Goal: Task Accomplishment & Management: Manage account settings

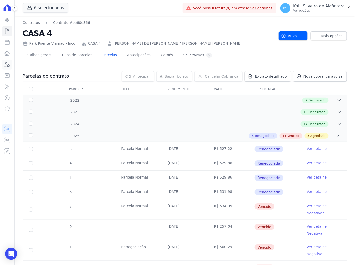
click at [8, 67] on icon at bounding box center [7, 64] width 5 height 5
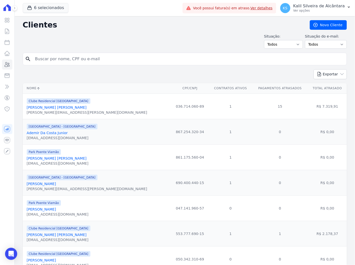
drag, startPoint x: 113, startPoint y: 57, endPoint x: 0, endPoint y: 70, distance: 113.6
click at [0, 70] on html "Visão Geral Contratos Parcelas Lotes Clientes Minha Carteira Transferências Cré…" at bounding box center [177, 132] width 355 height 265
paste input "VINICIUS HENRIQUE ARAUJO DA SILVA"
type input "VINICIUS HENRIQUE ARAUJO DA SILVA"
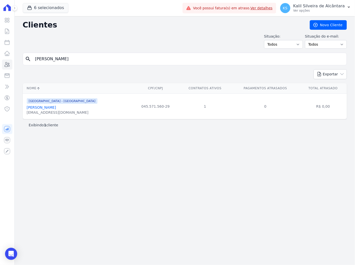
click at [52, 110] on link "Vinicius Henrique Araujo Da Silva" at bounding box center [41, 107] width 29 height 4
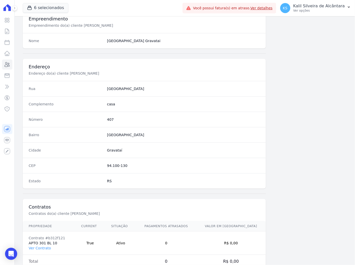
scroll to position [208, 0]
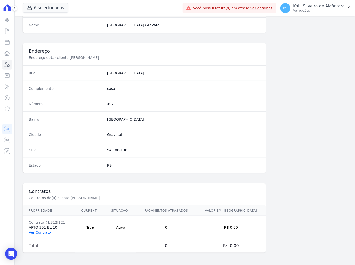
click at [38, 232] on link "Ver Contrato" at bounding box center [40, 233] width 22 height 4
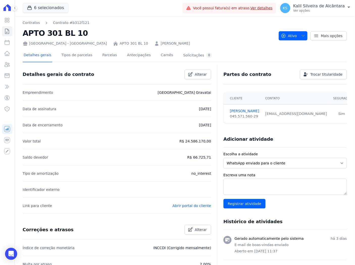
click at [90, 58] on div "Detalhes gerais Tipos de parcelas Parcelas Antecipações Carnês Solicitações 0" at bounding box center [118, 55] width 191 height 13
click at [101, 57] on link "Parcelas" at bounding box center [109, 55] width 17 height 13
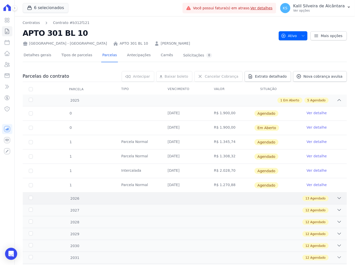
click at [119, 200] on div "13 Agendado" at bounding box center [200, 199] width 282 height 6
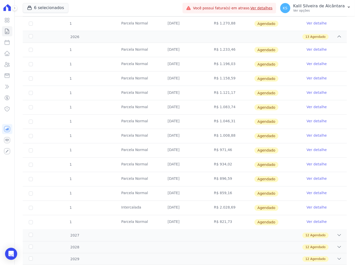
scroll to position [168, 0]
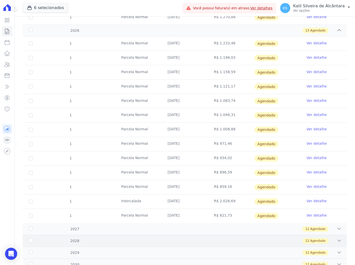
click at [143, 236] on div "2028 12 Agendado" at bounding box center [185, 241] width 324 height 12
click at [142, 231] on div "12 Agendado" at bounding box center [200, 230] width 282 height 6
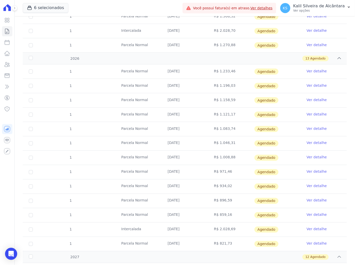
scroll to position [0, 0]
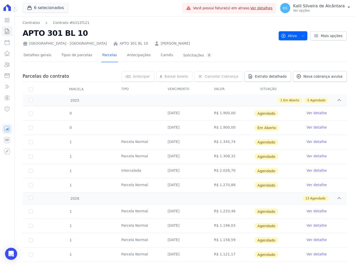
click at [161, 43] on link "VINICIUS HENRIQUE ARAUJO DA SILVA" at bounding box center [175, 43] width 29 height 5
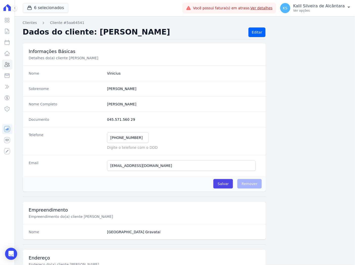
drag, startPoint x: 162, startPoint y: 104, endPoint x: 102, endPoint y: 112, distance: 60.5
click at [102, 112] on div "Nome Completo Vinicius Henrique Araujo Da Silva" at bounding box center [144, 103] width 243 height 15
copy div "Vinicius Henrique Araujo Da Silva"
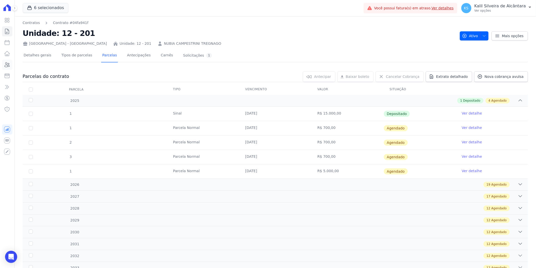
click at [5, 67] on icon at bounding box center [7, 65] width 6 height 6
click at [97, 184] on div "19 Agendado" at bounding box center [299, 184] width 445 height 6
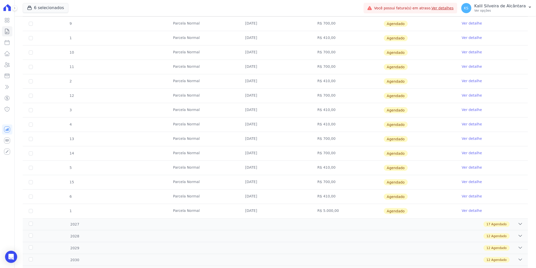
scroll to position [306, 0]
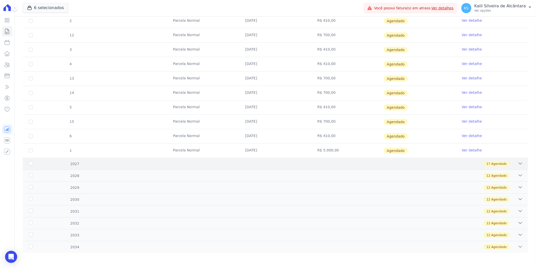
click at [89, 162] on div "17 Agendado" at bounding box center [299, 164] width 445 height 6
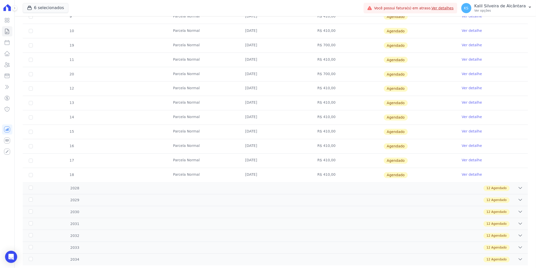
scroll to position [551, 0]
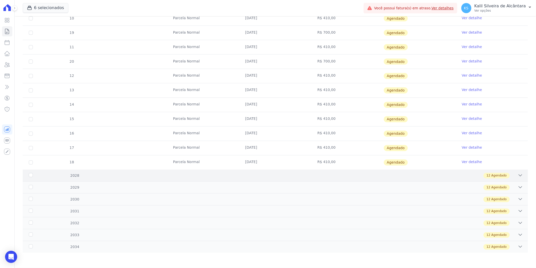
click at [67, 175] on div "2028" at bounding box center [51, 175] width 47 height 5
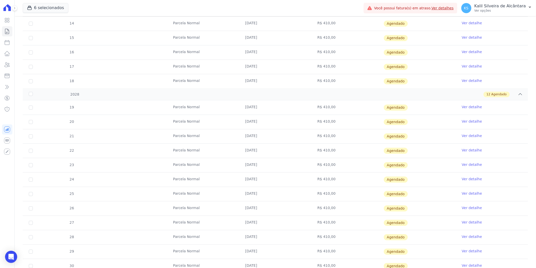
scroll to position [724, 0]
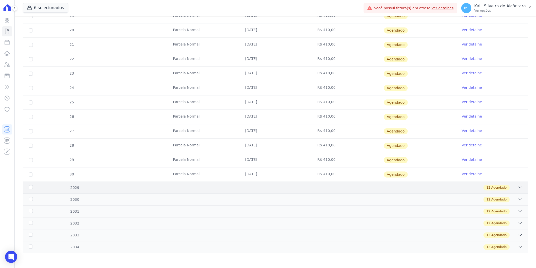
click at [79, 185] on div "12 Agendado" at bounding box center [299, 187] width 445 height 6
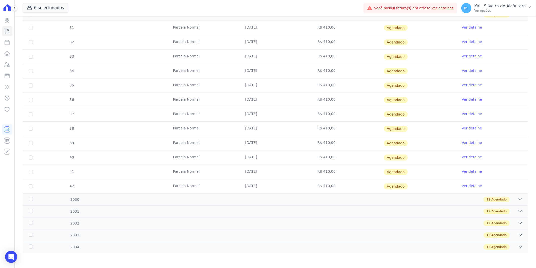
scroll to position [897, 0]
click at [79, 200] on div "12 Agendado" at bounding box center [299, 199] width 445 height 6
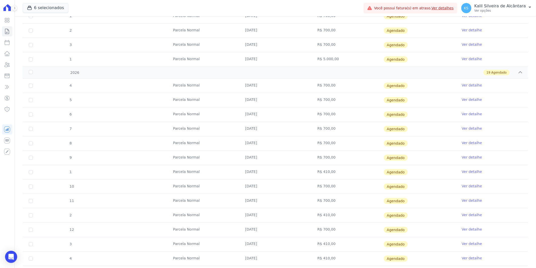
scroll to position [0, 0]
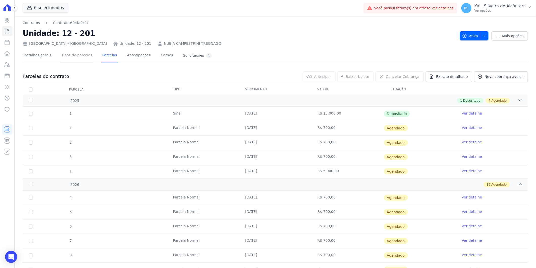
click at [79, 54] on link "Tipos de parcelas" at bounding box center [76, 55] width 33 height 13
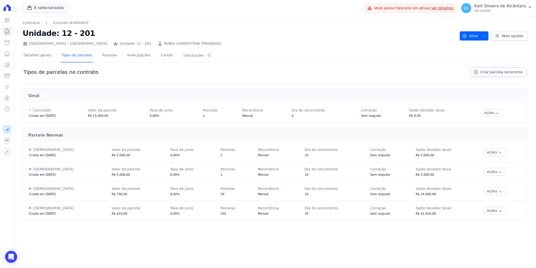
click at [494, 72] on span "Criar parcela recorrente" at bounding box center [501, 71] width 42 height 5
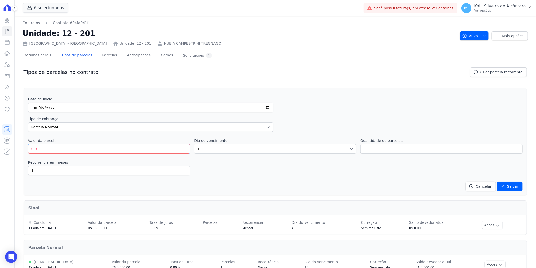
drag, startPoint x: 46, startPoint y: 146, endPoint x: 18, endPoint y: 150, distance: 28.6
click at [18, 150] on div "Contratos Contrato #04fa941f Unidade: 12 - 201 Arty Park - Gravatai Unidade: 12…" at bounding box center [275, 178] width 521 height 324
click at [71, 57] on link "Tipos de parcelas" at bounding box center [76, 55] width 33 height 13
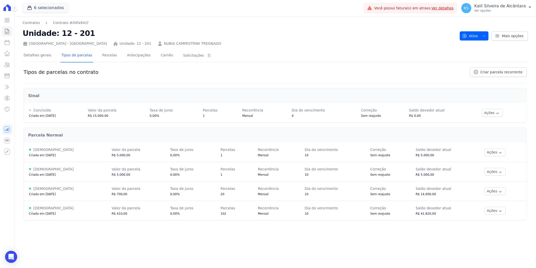
click at [499, 77] on div "Tipos de parcelas no contrato Criar parcela recorrente" at bounding box center [275, 75] width 503 height 16
click at [499, 73] on span "Criar parcela recorrente" at bounding box center [501, 71] width 42 height 5
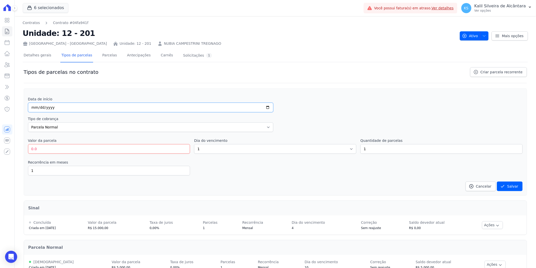
click at [34, 108] on input "date" at bounding box center [150, 107] width 245 height 10
type input "[DATE]"
click at [61, 107] on input "[DATE]" at bounding box center [150, 107] width 245 height 10
click at [35, 109] on input "date" at bounding box center [150, 107] width 245 height 10
drag, startPoint x: 45, startPoint y: 109, endPoint x: 40, endPoint y: 110, distance: 5.1
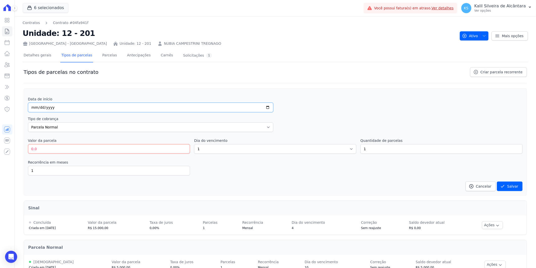
click at [42, 110] on input "date" at bounding box center [150, 107] width 245 height 10
click at [34, 108] on input "date" at bounding box center [150, 107] width 245 height 10
click at [39, 108] on input "date" at bounding box center [150, 107] width 245 height 10
drag, startPoint x: 32, startPoint y: 147, endPoint x: 39, endPoint y: 148, distance: 6.6
click at [34, 147] on input "0.0" at bounding box center [109, 149] width 162 height 10
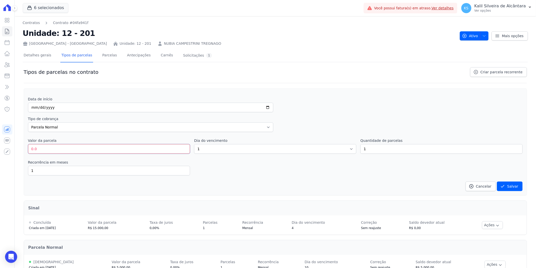
drag, startPoint x: 39, startPoint y: 148, endPoint x: 34, endPoint y: 149, distance: 5.6
click at [35, 149] on input "0.0" at bounding box center [109, 149] width 162 height 10
click at [29, 151] on input "0.0" at bounding box center [109, 149] width 162 height 10
click at [83, 151] on input "81910.0" at bounding box center [109, 149] width 162 height 10
type input "81.91"
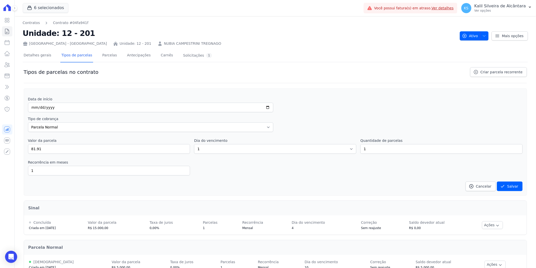
click at [237, 157] on div "Data de início Tipo de cobrança Parcela Normal Entrada Sinal Intercalada Chaves…" at bounding box center [275, 143] width 495 height 94
click at [235, 152] on select "1 2 3 4 5 6 7 8 9 10 11 12 13 14 15 16 17 18 19 20 21 22 23 24 25 26 27 28 29 3…" at bounding box center [275, 149] width 162 height 10
select select "10"
click at [194, 144] on select "1 2 3 4 5 6 7 8 9 10 11 12 13 14 15 16 17 18 19 20 21 22 23 24 25 26 27 28 29 3…" at bounding box center [275, 149] width 162 height 10
click at [31, 106] on input "date" at bounding box center [150, 107] width 245 height 10
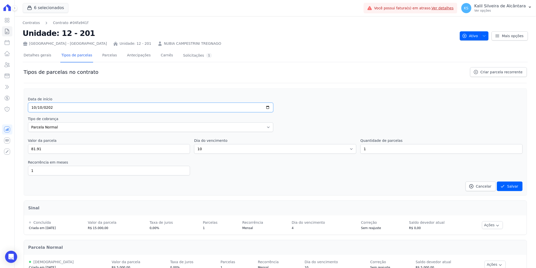
type input "2025-10-10"
click at [81, 127] on select "Parcela Normal Entrada Sinal Intercalada Chaves Pré-chaves Pós-chaves Impostos …" at bounding box center [150, 127] width 245 height 10
select select "others"
click at [28, 122] on select "Parcela Normal Entrada Sinal Intercalada Chaves Pré-chaves Pós-chaves Impostos …" at bounding box center [150, 127] width 245 height 10
drag, startPoint x: 364, startPoint y: 149, endPoint x: 354, endPoint y: 153, distance: 11.0
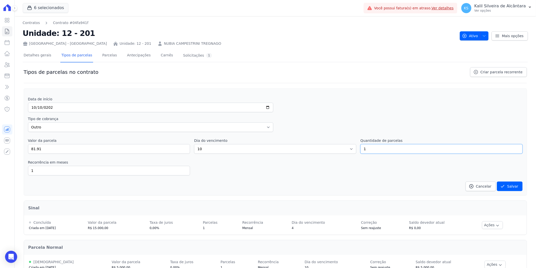
click at [354, 153] on div "Data de início 2025-10-10 Tipo de cobrança Parcela Normal Entrada Sinal Interca…" at bounding box center [275, 143] width 495 height 94
type input "59"
click at [354, 154] on div "Data de início 2025-10-10 Tipo de cobrança Parcela Normal Entrada Sinal Interca…" at bounding box center [275, 143] width 495 height 94
click at [506, 186] on button "Salvar" at bounding box center [510, 186] width 26 height 10
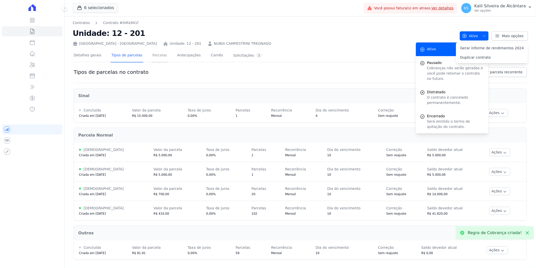
click at [155, 58] on link "Parcelas" at bounding box center [159, 55] width 17 height 13
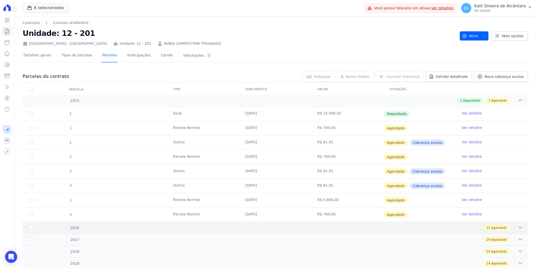
click at [101, 227] on div "31 Agendado" at bounding box center [299, 228] width 445 height 6
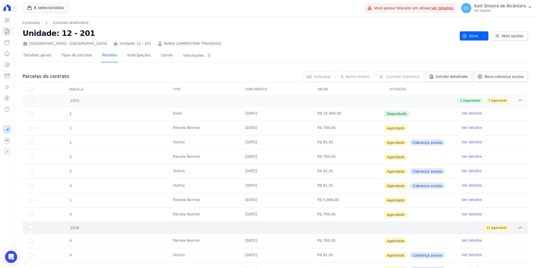
click at [82, 227] on div "31 Agendado" at bounding box center [299, 228] width 445 height 6
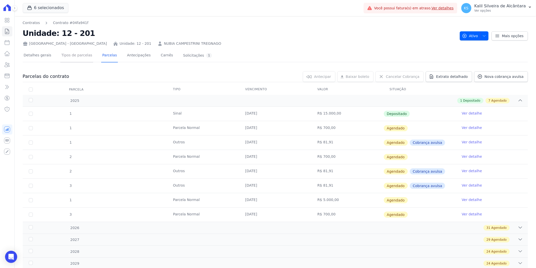
click at [79, 51] on link "Tipos de parcelas" at bounding box center [76, 55] width 33 height 13
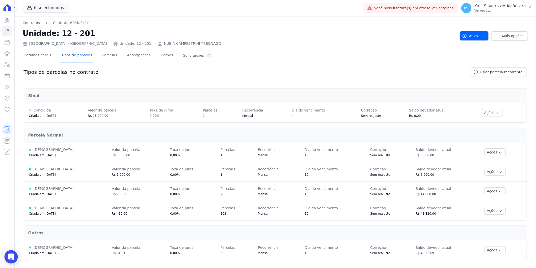
click at [15, 254] on div "Open Intercom Messenger" at bounding box center [11, 256] width 13 height 13
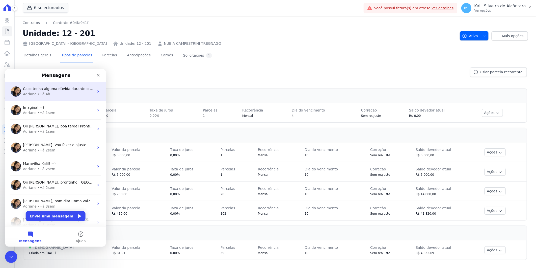
click at [46, 96] on div "• Há 4h" at bounding box center [44, 93] width 13 height 5
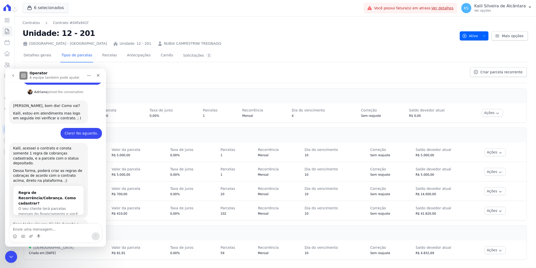
scroll to position [216, 0]
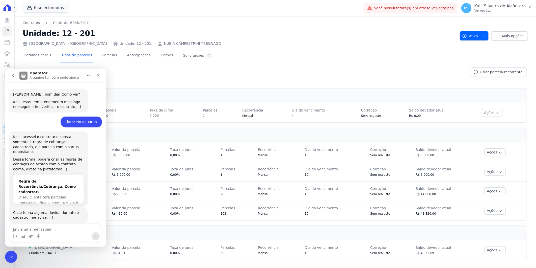
click at [32, 228] on textarea "Envie uma mensagem..." at bounding box center [55, 227] width 92 height 9
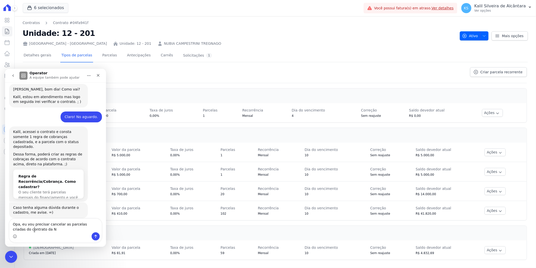
type textarea "Opa, eu vou precisar cancelar as parcelas criadas do contrato da"
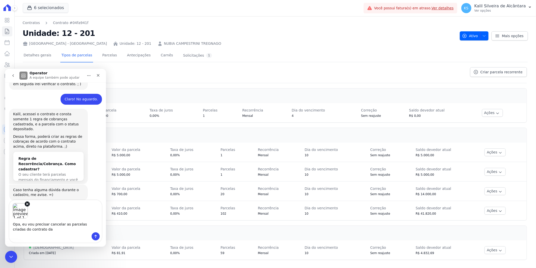
scroll to position [239, 0]
click at [26, 204] on icon "Remove image 1" at bounding box center [27, 203] width 2 height 2
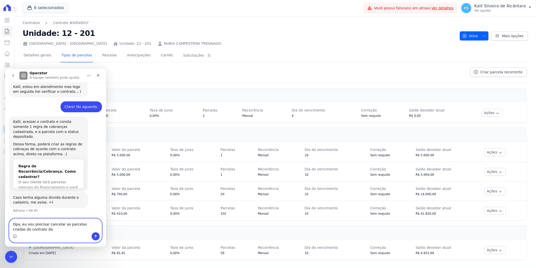
scroll to position [221, 0]
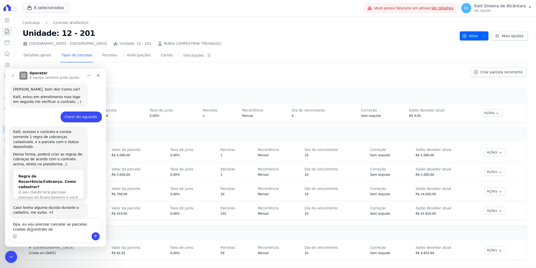
click at [42, 233] on div "Messenger da Intercom" at bounding box center [55, 236] width 92 height 8
click at [485, 152] on button "Ações" at bounding box center [495, 152] width 21 height 8
click at [35, 231] on textarea "Opa, eu vou precisar cancelar as parcelas criadas do contrato da" at bounding box center [55, 225] width 92 height 14
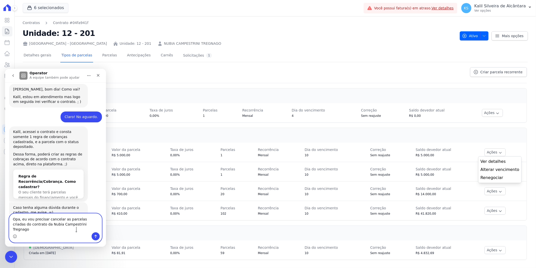
click at [80, 231] on textarea "Opa, eu vou precisar cancelar as parcelas criadas do contrato da Nubia Campestr…" at bounding box center [55, 222] width 92 height 19
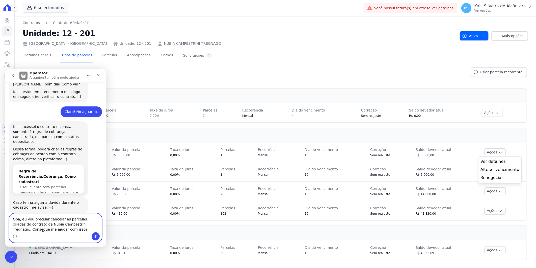
type textarea "Opa, eu vou precisar cancelar as parcelas criadas do contrato da Nubia Campestr…"
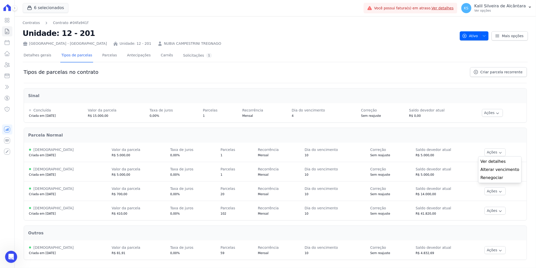
scroll to position [241, 0]
drag, startPoint x: 20, startPoint y: 514, endPoint x: 9, endPoint y: 261, distance: 253.1
click at [9, 262] on html at bounding box center [10, 256] width 12 height 12
click at [15, 255] on div "Abertura do Messenger da Intercom" at bounding box center [10, 255] width 17 height 17
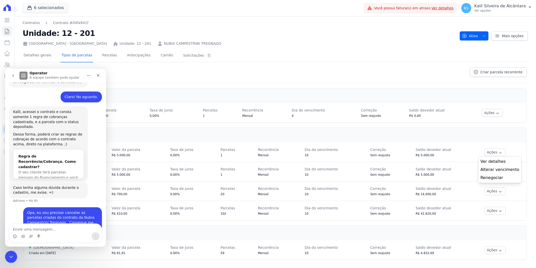
click at [34, 230] on textarea "Envie uma mensagem..." at bounding box center [55, 227] width 92 height 9
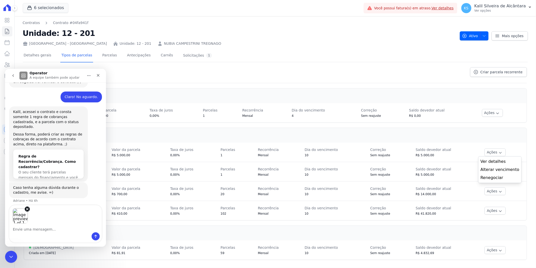
scroll to position [259, 0]
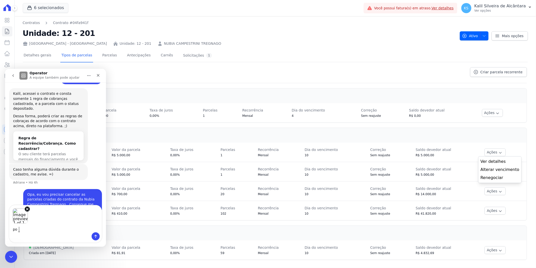
type textarea "p"
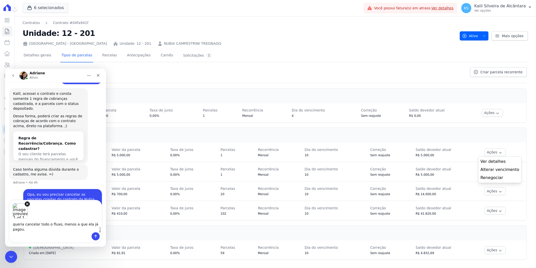
click at [22, 226] on textarea "queria cancelar todo o fluxo, menos a que ela já pagou." at bounding box center [55, 225] width 92 height 14
click at [21, 228] on textarea "queria cancelar todo o fluxo, menos a que ela já pagou." at bounding box center [55, 225] width 92 height 14
click at [17, 226] on textarea "queria cancelar todo o fluxo, menos a que ela já pagou." at bounding box center [55, 225] width 92 height 14
click at [5, 68] on lt-span "Q ueria" at bounding box center [5, 68] width 0 height 0
type textarea "Queria cancelar todo o fluxo, menos a que ela já pagou."
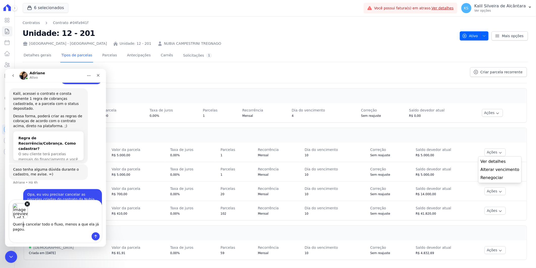
scroll to position [264, 0]
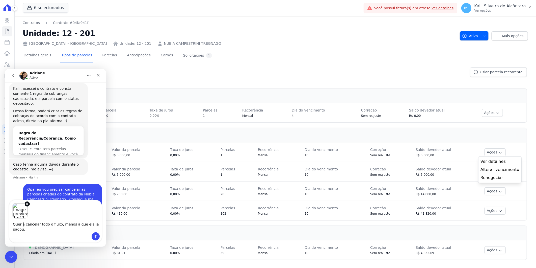
click at [36, 230] on textarea "Queria cancelar todo o fluxo, menos a que ela já pagou." at bounding box center [55, 225] width 92 height 14
click at [32, 231] on textarea "Queria cancelar todo o fluxo, menos a que ela já pagou." at bounding box center [55, 225] width 92 height 14
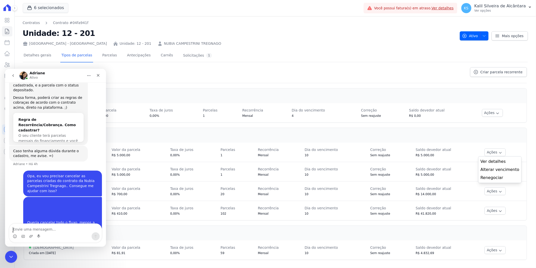
scroll to position [277, 0]
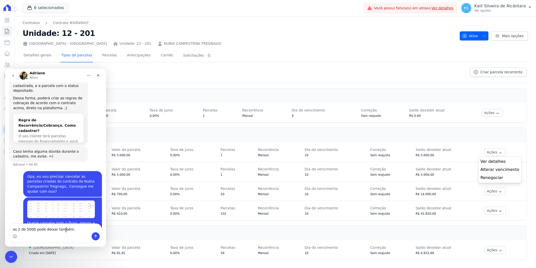
type textarea "as 2 de 5000 pode deixar também."
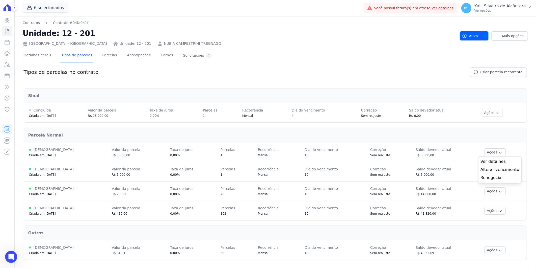
scroll to position [289, 0]
click at [12, 255] on icon "Abertura do Messenger da Intercom" at bounding box center [10, 256] width 8 height 8
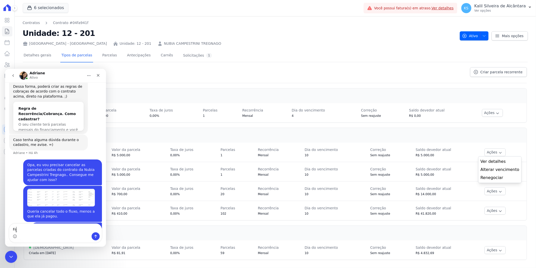
type textarea "F"
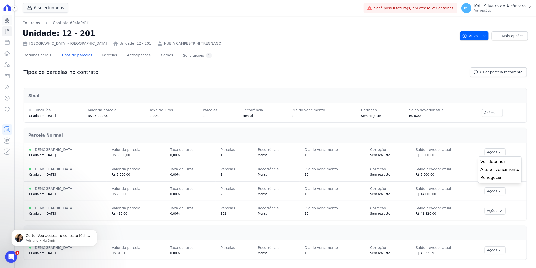
scroll to position [309, 0]
click at [56, 244] on div "Certo. Vou acessar o contrato Kalil, um momento Adriane • Há 5min" at bounding box center [54, 237] width 86 height 17
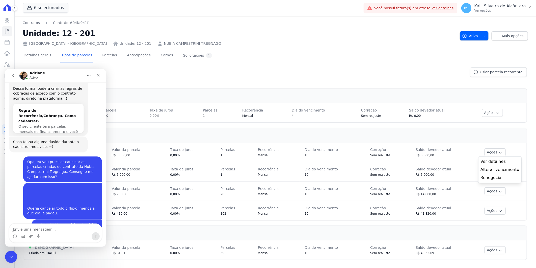
scroll to position [317, 0]
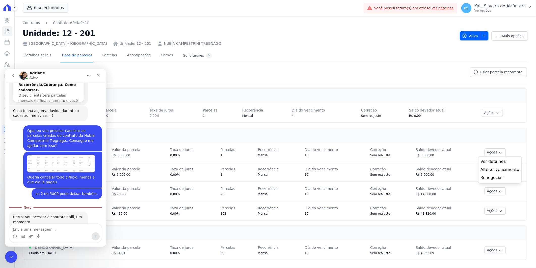
click at [35, 230] on textarea "Envie uma mensagem..." at bounding box center [55, 227] width 92 height 9
type textarea "Claro!"
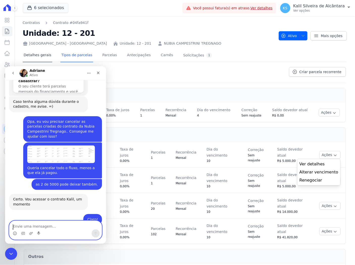
scroll to position [344, 0]
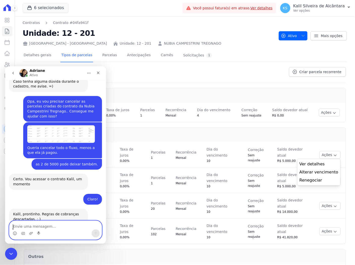
click at [30, 227] on textarea "Envie uma mensagem..." at bounding box center [55, 225] width 92 height 9
type textarea "muito obrigado!"
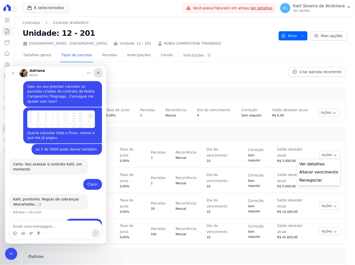
drag, startPoint x: 100, startPoint y: 74, endPoint x: 108, endPoint y: 130, distance: 56.0
click at [100, 74] on div "Fechar" at bounding box center [97, 72] width 9 height 9
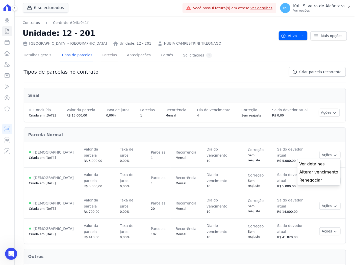
click at [104, 58] on link "Parcelas" at bounding box center [109, 55] width 17 height 13
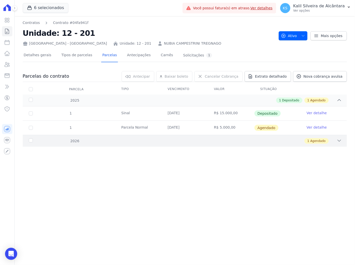
click at [76, 143] on div "1 Agendado" at bounding box center [200, 141] width 282 height 6
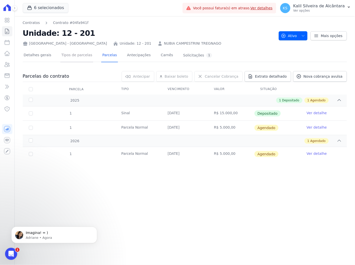
click at [74, 59] on link "Tipos de parcelas" at bounding box center [76, 55] width 33 height 13
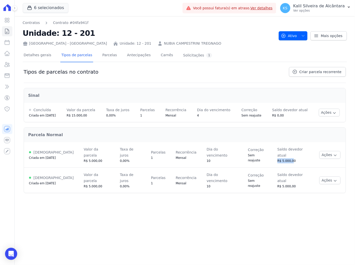
drag, startPoint x: 286, startPoint y: 155, endPoint x: 266, endPoint y: 155, distance: 20.4
click at [266, 155] on tr "Ativa Criada em 22/09/2025 Valor da parcela R$ 5.000,00 Taxa de juros 0,00% Par…" at bounding box center [185, 154] width 322 height 25
click at [312, 73] on span "Criar parcela recorrente" at bounding box center [320, 71] width 42 height 5
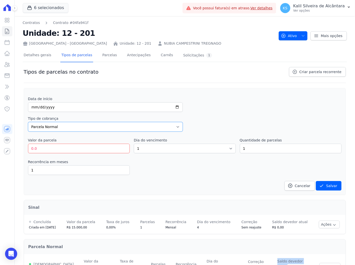
click at [61, 125] on select "Parcela Normal Entrada Sinal Intercalada Chaves Pré-chaves Pós-chaves Impostos …" at bounding box center [105, 127] width 155 height 10
select select "pre_keys"
click at [28, 122] on select "Parcela Normal Entrada Sinal Intercalada Chaves Pré-chaves Pós-chaves Impostos …" at bounding box center [105, 127] width 155 height 10
drag, startPoint x: 43, startPoint y: 150, endPoint x: 16, endPoint y: 154, distance: 28.1
click at [21, 152] on div "Contratos Contrato #04fa941f Unidade: 12 - 201 Arty Park - Gravatai Unidade: 12…" at bounding box center [185, 164] width 340 height 297
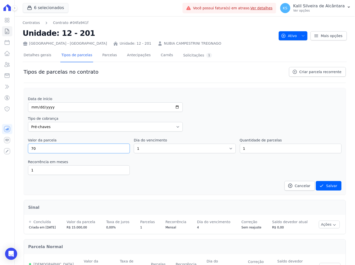
type input "7"
click at [60, 145] on input "number" at bounding box center [79, 149] width 102 height 10
paste input "781.91"
type input "781.91"
drag, startPoint x: 277, startPoint y: 150, endPoint x: 199, endPoint y: 147, distance: 77.8
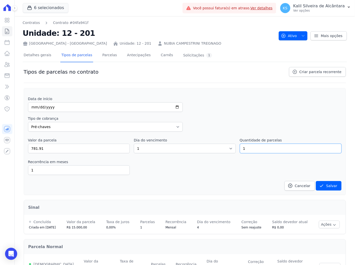
click at [199, 147] on div "Valor da parcela 781.91 Dia do vencimento 1 2 3 4 5 6 7 8 9 10 11 12 13 14 15 1…" at bounding box center [184, 146] width 313 height 16
type input "20"
click at [196, 174] on div "Recorrência em meses 1 in_advance" at bounding box center [184, 167] width 313 height 16
click at [142, 147] on select "1 2 3 4 5 6 7 8 9 10 11 12 13 14 15 16 17 18 19 20 21 22 23 24 25 26 27 28 29 3…" at bounding box center [185, 149] width 102 height 10
select select "10"
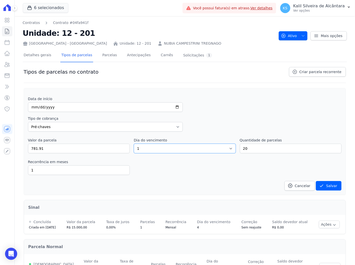
click at [134, 144] on select "1 2 3 4 5 6 7 8 9 10 11 12 13 14 15 16 17 18 19 20 21 22 23 24 25 26 27 28 29 3…" at bounding box center [185, 149] width 102 height 10
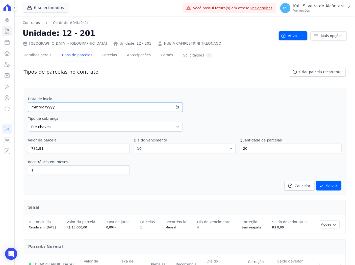
drag, startPoint x: 28, startPoint y: 105, endPoint x: 31, endPoint y: 105, distance: 2.5
click at [31, 105] on input "date" at bounding box center [105, 107] width 155 height 10
type input "2025-10-10"
click at [24, 171] on div "Data de início 2025-10-10 Tipo de cobrança Parcela Normal Entrada Sinal Interca…" at bounding box center [185, 141] width 322 height 107
click at [252, 159] on div "Recorrência em meses 1 in_advance" at bounding box center [184, 167] width 313 height 16
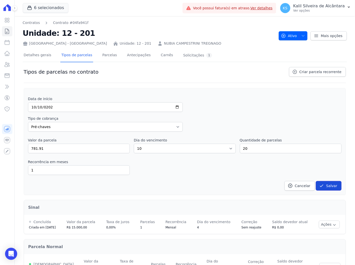
click at [326, 186] on button "Salvar" at bounding box center [329, 186] width 26 height 10
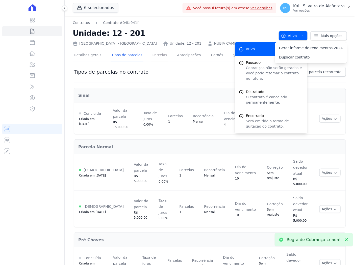
click at [158, 57] on link "Parcelas" at bounding box center [159, 55] width 17 height 13
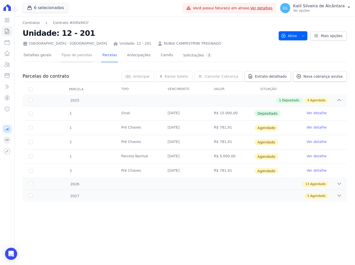
click at [67, 57] on link "Tipos de parcelas" at bounding box center [76, 55] width 33 height 13
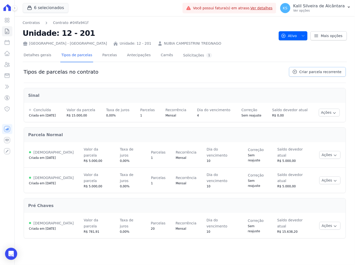
click at [320, 74] on span "Criar parcela recorrente" at bounding box center [320, 71] width 42 height 5
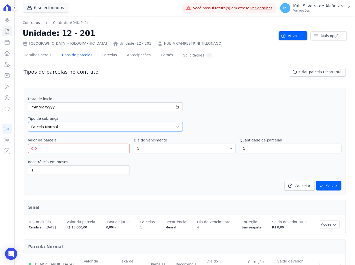
click at [65, 130] on select "Parcela Normal Entrada Sinal Intercalada Chaves Pré-chaves Pós-chaves Impostos …" at bounding box center [105, 127] width 155 height 10
select select "post_keys"
click at [28, 122] on select "Parcela Normal Entrada Sinal Intercalada Chaves Pré-chaves Pós-chaves Impostos …" at bounding box center [105, 127] width 155 height 10
drag, startPoint x: 59, startPoint y: 148, endPoint x: 0, endPoint y: 148, distance: 59.3
click at [0, 148] on html "Visão Geral Contratos Parcelas Lotes Clientes Minha Carteira Transferências Cré…" at bounding box center [177, 132] width 355 height 265
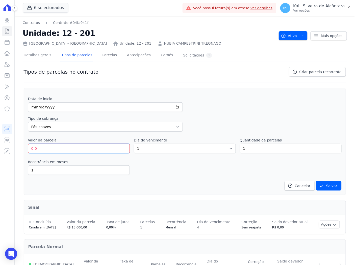
paste input "491.91"
type input "491.91"
click at [148, 150] on select "1 2 3 4 5 6 7 8 9 10 11 12 13 14 15 16 17 18 19 20 21 22 23 24 25 26 27 28 29 3…" at bounding box center [185, 149] width 102 height 10
select select "10"
click at [134, 144] on select "1 2 3 4 5 6 7 8 9 10 11 12 13 14 15 16 17 18 19 20 21 22 23 24 25 26 27 28 29 3…" at bounding box center [185, 149] width 102 height 10
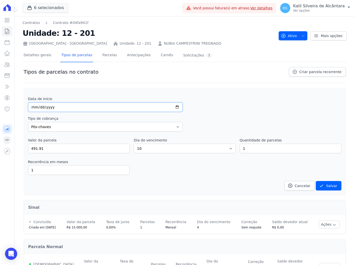
click at [33, 107] on input "date" at bounding box center [105, 107] width 155 height 10
type input "0205-08-10"
type input "2025-08-10"
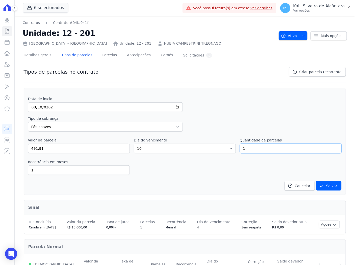
drag, startPoint x: 247, startPoint y: 153, endPoint x: 228, endPoint y: 155, distance: 18.5
click at [228, 155] on div "Data de início 2025-08-10 Tipo de cobrança Parcela Normal Entrada Sinal Interca…" at bounding box center [184, 143] width 313 height 94
type input "39"
click at [187, 169] on div "Recorrência em meses 1 in_advance" at bounding box center [184, 167] width 313 height 16
click at [319, 184] on icon "submit" at bounding box center [321, 185] width 5 height 5
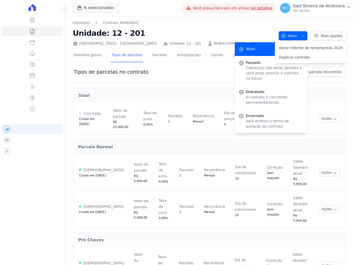
click at [210, 84] on div "Sinal Concluída Criada em 04/08/2025 Valor da parcela R$ 15.000,00 Taxa de juro…" at bounding box center [210, 211] width 272 height 257
click at [327, 71] on span "Criar parcela recorrente" at bounding box center [320, 71] width 42 height 5
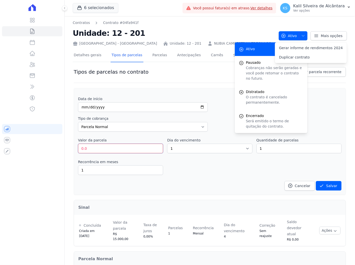
drag, startPoint x: 102, startPoint y: 151, endPoint x: 74, endPoint y: 148, distance: 28.1
click at [80, 149] on input "0.0" at bounding box center [120, 149] width 85 height 10
type input "410"
drag, startPoint x: 239, startPoint y: 150, endPoint x: 167, endPoint y: 158, distance: 72.9
click at [188, 156] on div "Data de início Tipo de cobrança Parcela Normal Entrada Sinal Intercalada Chaves…" at bounding box center [209, 143] width 263 height 94
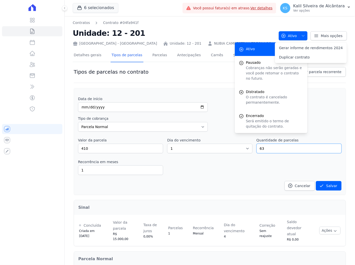
type input "63"
click at [183, 149] on select "1 2 3 4 5 6 7 8 9 10 11 12 13 14 15 16 17 18 19 20 21 22 23 24 25 26 27 28 29 3…" at bounding box center [209, 149] width 85 height 10
select select "10"
click at [167, 144] on select "1 2 3 4 5 6 7 8 9 10 11 12 13 14 15 16 17 18 19 20 21 22 23 24 25 26 27 28 29 3…" at bounding box center [209, 149] width 85 height 10
click at [84, 107] on input "date" at bounding box center [143, 107] width 130 height 10
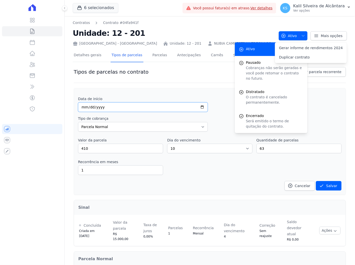
click at [84, 110] on input "date" at bounding box center [143, 107] width 130 height 10
click at [92, 110] on input "date" at bounding box center [143, 107] width 130 height 10
click at [93, 108] on input "date" at bounding box center [143, 107] width 130 height 10
type input "2029-01-10"
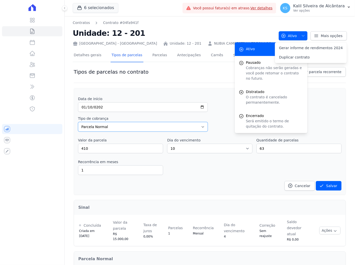
click at [146, 126] on select "Parcela Normal Entrada Sinal Intercalada Chaves Pré-chaves Pós-chaves Impostos …" at bounding box center [143, 127] width 130 height 10
click at [78, 122] on select "Parcela Normal Entrada Sinal Intercalada Chaves Pré-chaves Pós-chaves Impostos …" at bounding box center [143, 127] width 130 height 10
click at [101, 130] on select "Parcela Normal Entrada Sinal Intercalada Chaves Pré-chaves Pós-chaves Impostos …" at bounding box center [143, 127] width 130 height 10
select select "post_keys"
click at [78, 122] on select "Parcela Normal Entrada Sinal Intercalada Chaves Pré-chaves Pós-chaves Impostos …" at bounding box center [143, 127] width 130 height 10
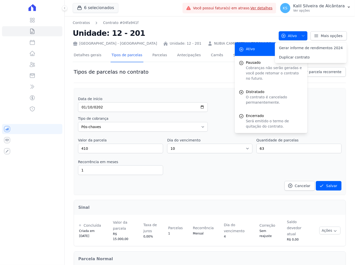
click at [180, 177] on div "Data de início 2029-01-10 Tipo de cobrança Parcela Normal Entrada Sinal Interca…" at bounding box center [209, 143] width 263 height 94
click at [328, 185] on button "Salvar" at bounding box center [329, 186] width 26 height 10
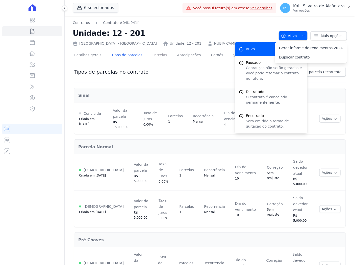
click at [154, 58] on link "Parcelas" at bounding box center [159, 55] width 17 height 13
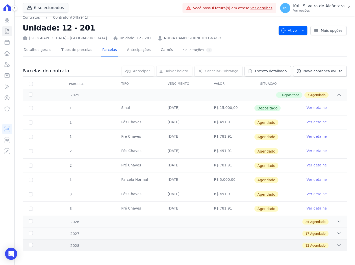
scroll to position [7, 0]
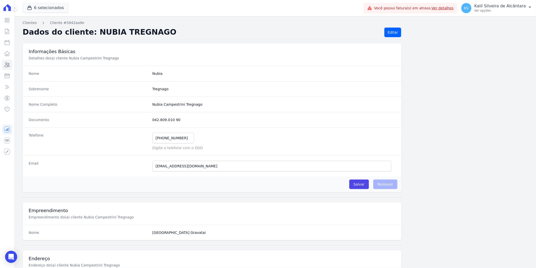
drag, startPoint x: 188, startPoint y: 102, endPoint x: 150, endPoint y: 107, distance: 37.3
click at [150, 107] on div "Nome Completo Nubia Campestrini Tregnago" at bounding box center [212, 103] width 379 height 15
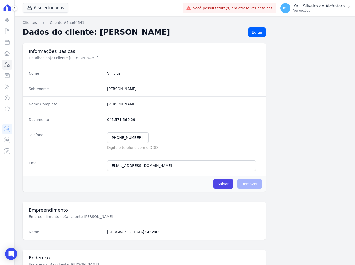
click at [169, 114] on div "Documento 045.571.560 29" at bounding box center [144, 119] width 243 height 15
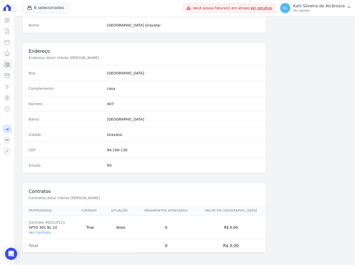
scroll to position [208, 0]
click at [41, 234] on link "Ver Contrato" at bounding box center [40, 233] width 22 height 4
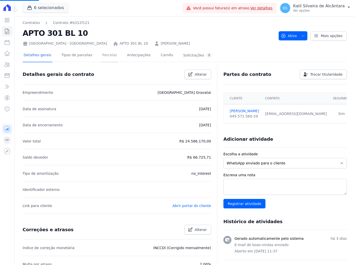
click at [103, 55] on link "Parcelas" at bounding box center [109, 55] width 17 height 13
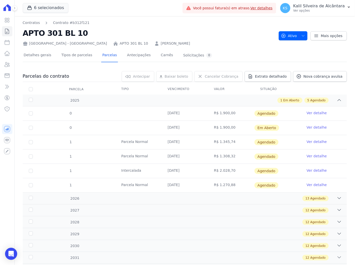
click at [315, 127] on link "Ver detalhe" at bounding box center [317, 127] width 20 height 5
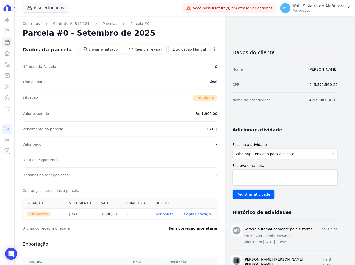
click at [216, 50] on icon "button" at bounding box center [214, 49] width 5 height 5
click at [182, 57] on link "Alterar" at bounding box center [193, 56] width 44 height 9
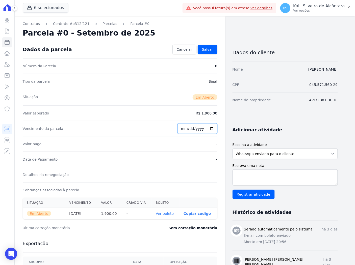
click at [187, 132] on input "2025-09-25" at bounding box center [197, 128] width 40 height 11
type input "2025-10-10"
click at [208, 49] on span "Salvar" at bounding box center [207, 49] width 11 height 5
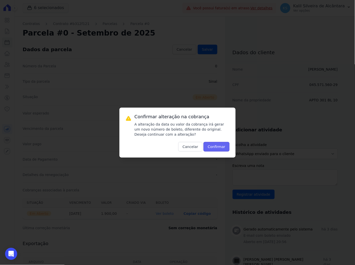
click at [219, 145] on button "Confirmar" at bounding box center [216, 147] width 26 height 10
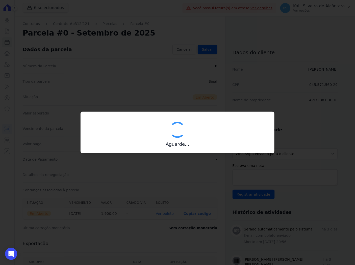
type input "00190000090335103300000678085176112150000190000"
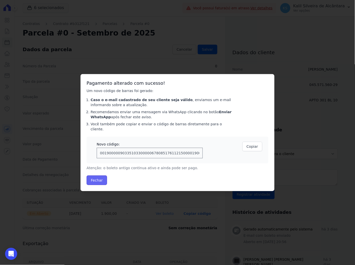
click at [96, 178] on button "Fechar" at bounding box center [97, 181] width 20 height 10
click at [97, 178] on button "Fechar" at bounding box center [97, 181] width 20 height 10
click at [96, 177] on button "Fechar" at bounding box center [97, 181] width 20 height 10
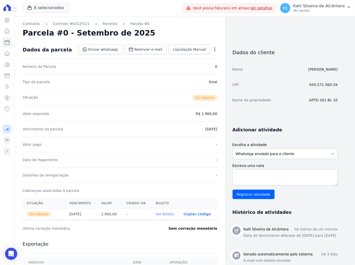
click at [164, 212] on link "Ver boleto" at bounding box center [165, 214] width 18 height 4
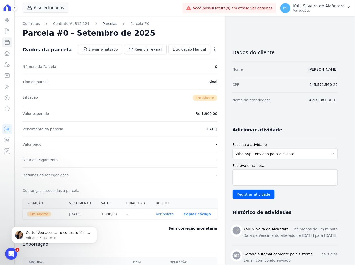
click at [103, 23] on link "Parcelas" at bounding box center [110, 23] width 15 height 5
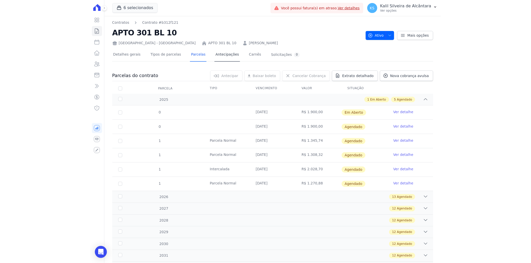
scroll to position [28, 0]
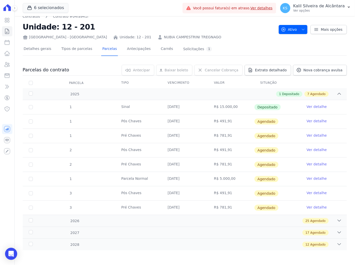
scroll to position [7, 0]
click at [93, 246] on div "12 Agendado" at bounding box center [200, 245] width 282 height 6
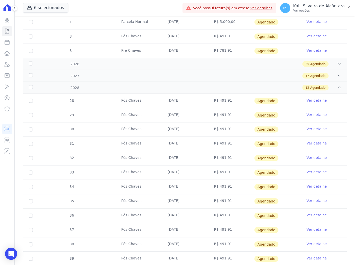
scroll to position [180, 0]
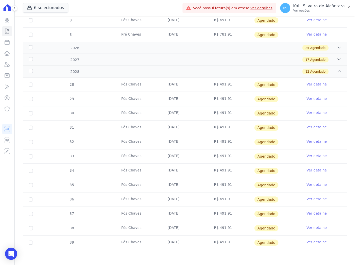
drag, startPoint x: 183, startPoint y: 245, endPoint x: 194, endPoint y: 244, distance: 10.4
click at [194, 244] on td "[DATE]" at bounding box center [185, 243] width 46 height 14
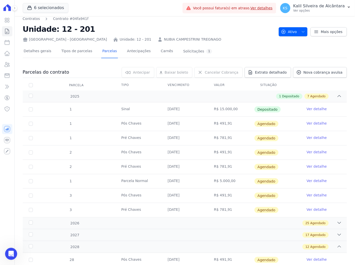
scroll to position [0, 0]
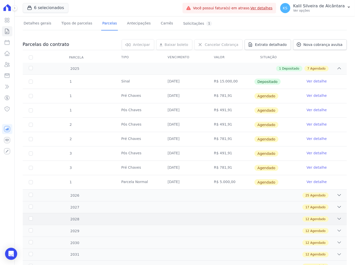
scroll to position [78, 0]
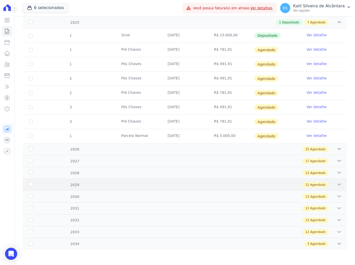
click at [94, 185] on div "12 Agendado" at bounding box center [200, 185] width 282 height 6
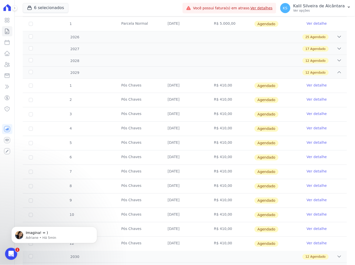
scroll to position [218, 0]
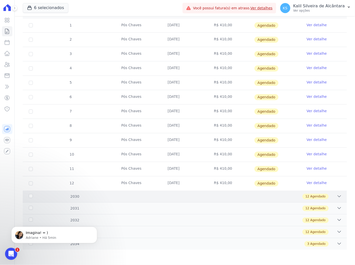
click at [95, 199] on div "12 Agendado" at bounding box center [200, 197] width 282 height 6
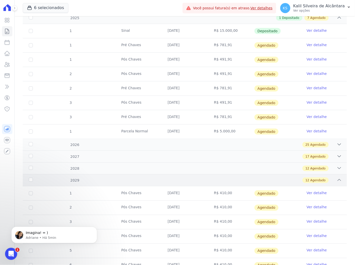
click at [76, 175] on div "2029 12 Agendado" at bounding box center [185, 180] width 324 height 12
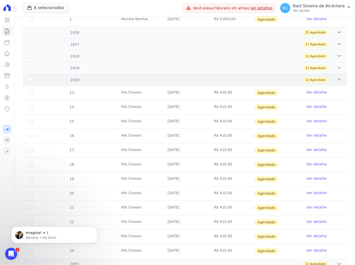
click at [85, 82] on div "12 Agendado" at bounding box center [200, 80] width 282 height 6
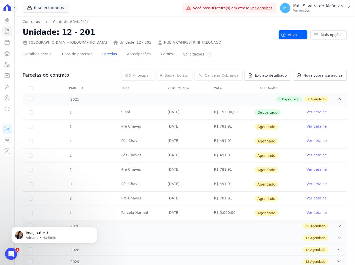
scroll to position [0, 0]
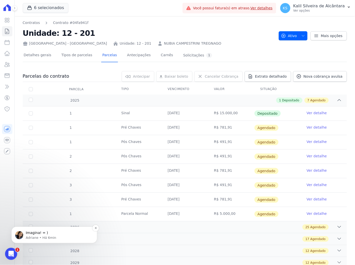
click at [39, 240] on p "Adriane • Há 6min" at bounding box center [58, 237] width 65 height 5
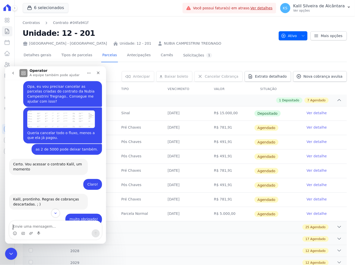
scroll to position [374, 0]
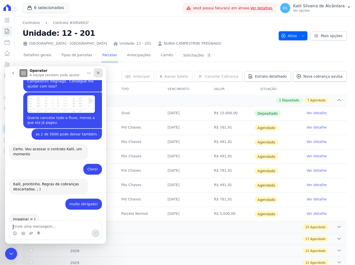
click at [97, 76] on div "Fechar" at bounding box center [97, 72] width 9 height 9
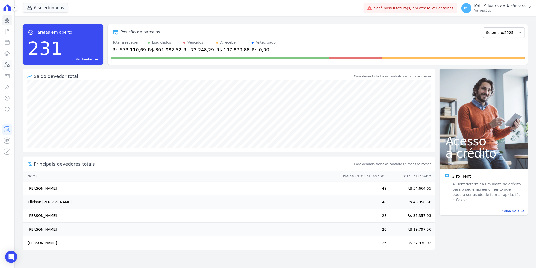
click at [10, 64] on icon at bounding box center [7, 65] width 6 height 6
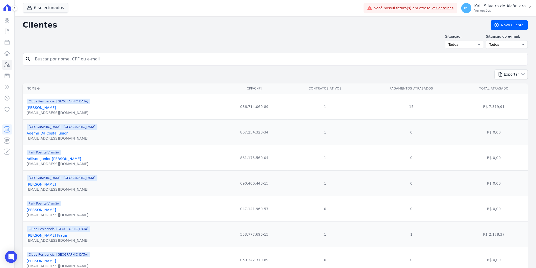
click at [87, 56] on input "search" at bounding box center [279, 59] width 494 height 10
type input "[PERSON_NAME]"
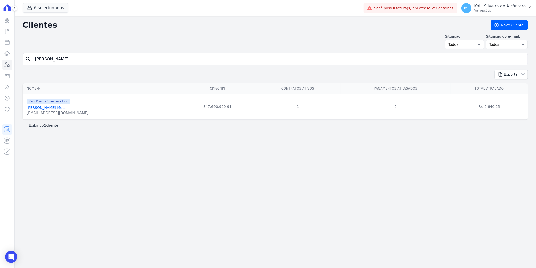
click at [56, 108] on link "[PERSON_NAME] Metz" at bounding box center [46, 107] width 39 height 4
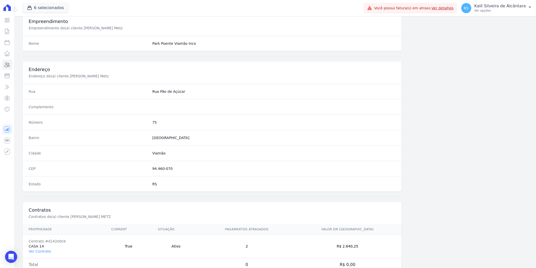
scroll to position [205, 0]
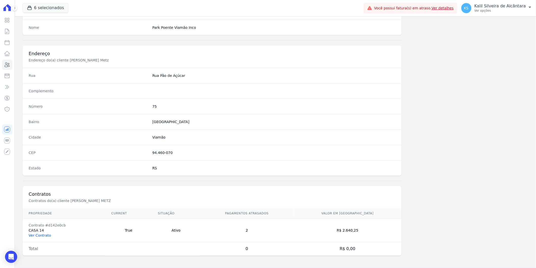
click at [44, 233] on link "Ver Contrato" at bounding box center [40, 235] width 22 height 4
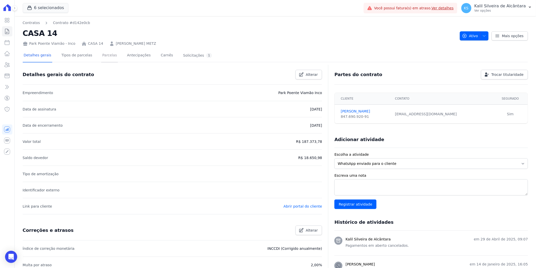
click at [105, 55] on link "Parcelas" at bounding box center [109, 55] width 17 height 13
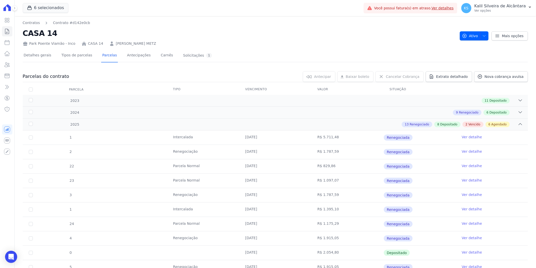
click at [128, 42] on link "[PERSON_NAME] METZ" at bounding box center [136, 43] width 40 height 5
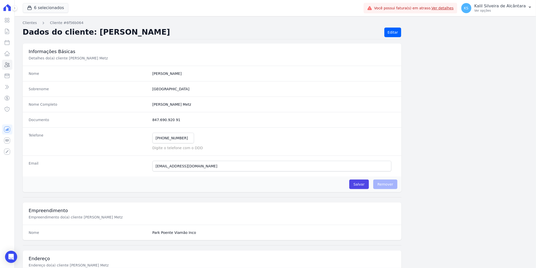
drag, startPoint x: 178, startPoint y: 117, endPoint x: 139, endPoint y: 121, distance: 38.6
click at [139, 121] on div "Documento 847.690.920 91" at bounding box center [212, 119] width 379 height 15
copy div "847.690.920 91"
drag, startPoint x: 168, startPoint y: 137, endPoint x: 131, endPoint y: 136, distance: 36.1
click at [132, 136] on div "Telefone [PHONE_NUMBER] Mensagem de SMS ainda não enviada.. Mensagem de [PERSON…" at bounding box center [212, 141] width 379 height 28
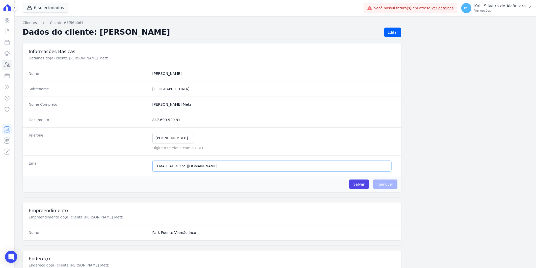
drag, startPoint x: 200, startPoint y: 165, endPoint x: 219, endPoint y: 169, distance: 19.2
click at [200, 165] on input "[EMAIL_ADDRESS][DOMAIN_NAME]" at bounding box center [271, 166] width 239 height 11
click at [138, 171] on div "Email [EMAIL_ADDRESS][DOMAIN_NAME] E-mail enviado. Aguardando confirmação.." at bounding box center [212, 165] width 379 height 21
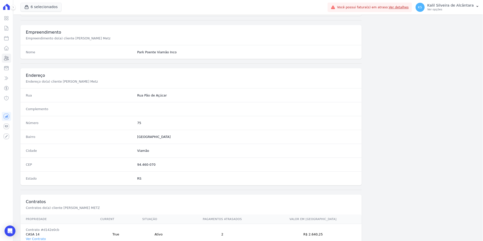
scroll to position [205, 0]
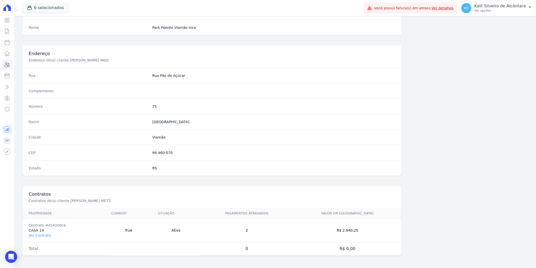
drag, startPoint x: 171, startPoint y: 151, endPoint x: 146, endPoint y: 154, distance: 24.9
click at [146, 154] on div "CEP 94.460-070" at bounding box center [212, 152] width 379 height 15
copy div "94.460-070"
drag, startPoint x: 370, startPoint y: 230, endPoint x: 355, endPoint y: 233, distance: 15.4
click at [355, 233] on td "R$ 2.640,25" at bounding box center [347, 229] width 108 height 23
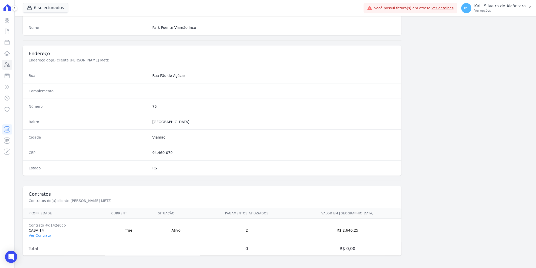
copy td "2.640,25"
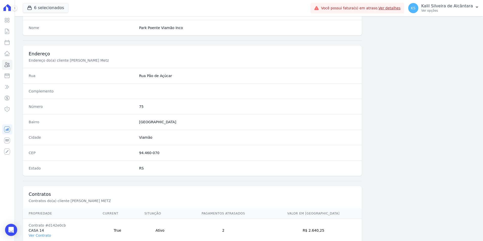
scroll to position [231, 0]
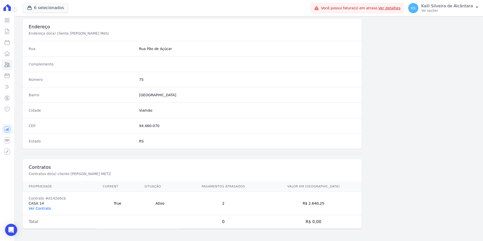
click at [42, 209] on link "Ver Contrato" at bounding box center [40, 208] width 22 height 4
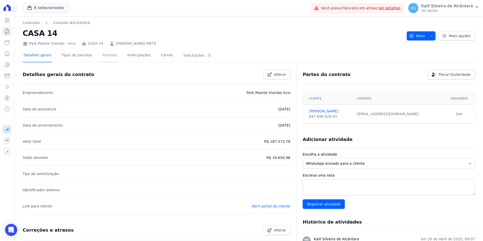
click at [101, 54] on link "Parcelas" at bounding box center [109, 55] width 17 height 13
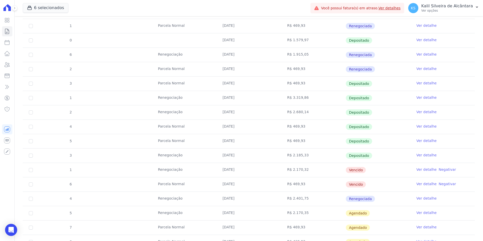
scroll to position [328, 0]
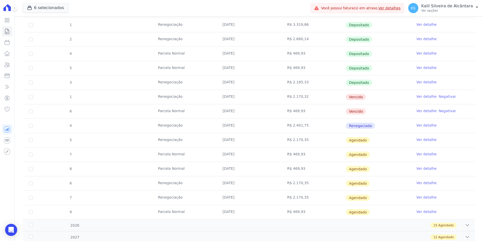
drag, startPoint x: 221, startPoint y: 98, endPoint x: 218, endPoint y: 98, distance: 3.3
click at [218, 98] on td "[DATE]" at bounding box center [248, 97] width 65 height 14
copy td "[DATE]"
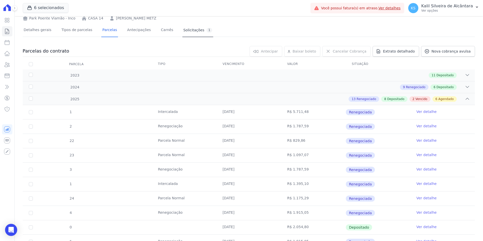
scroll to position [0, 0]
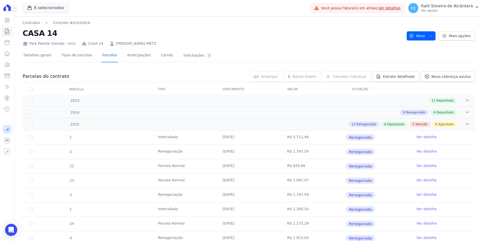
click at [126, 44] on link "[PERSON_NAME] METZ" at bounding box center [136, 43] width 40 height 5
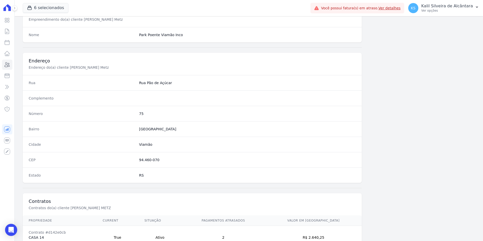
scroll to position [231, 0]
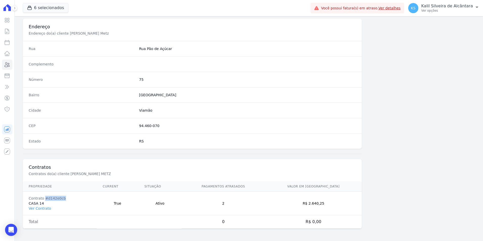
drag, startPoint x: 63, startPoint y: 199, endPoint x: 45, endPoint y: 198, distance: 17.9
click at [45, 198] on div "Contrato #d142e0cb" at bounding box center [60, 198] width 62 height 5
copy div "d142e0cb"
click at [9, 68] on link "Clientes" at bounding box center [7, 65] width 10 height 10
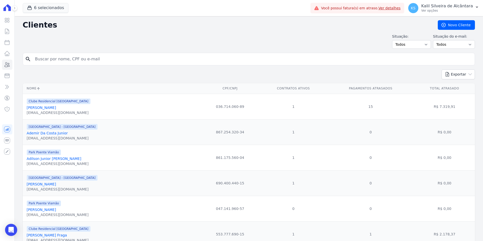
click at [60, 60] on input "search" at bounding box center [252, 59] width 440 height 10
type input "andressa"
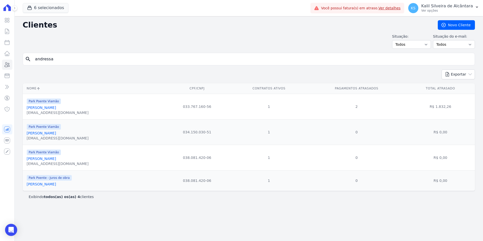
click at [56, 161] on link "[PERSON_NAME]" at bounding box center [41, 158] width 29 height 4
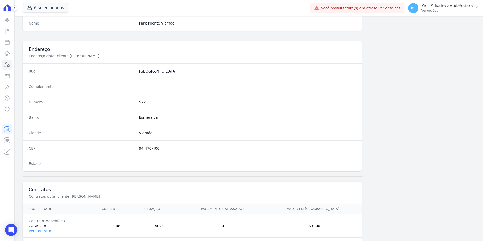
scroll to position [231, 0]
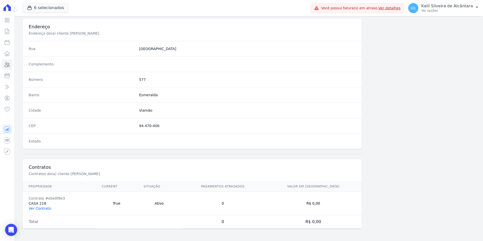
click at [36, 208] on link "Ver Contrato" at bounding box center [40, 208] width 22 height 4
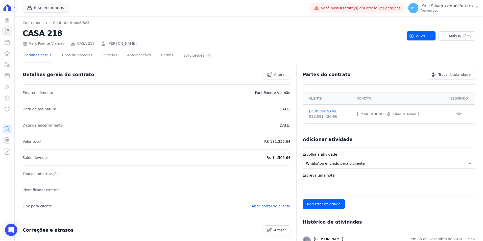
click at [105, 57] on link "Parcelas" at bounding box center [109, 55] width 17 height 13
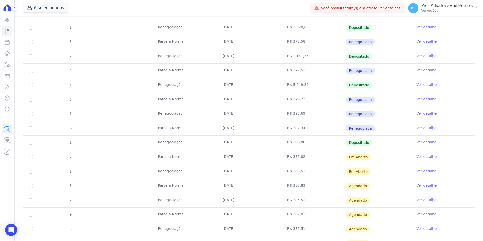
scroll to position [227, 0]
